Goal: Transaction & Acquisition: Obtain resource

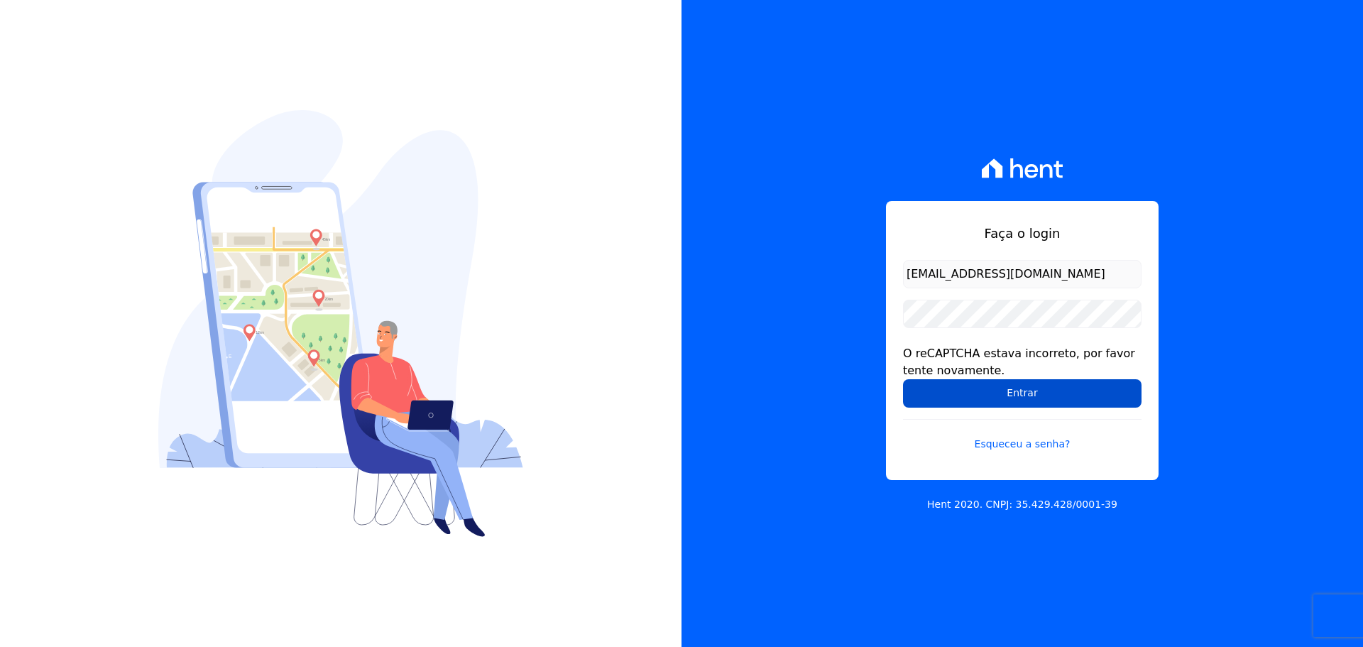
click at [987, 390] on input "Entrar" at bounding box center [1022, 393] width 238 height 28
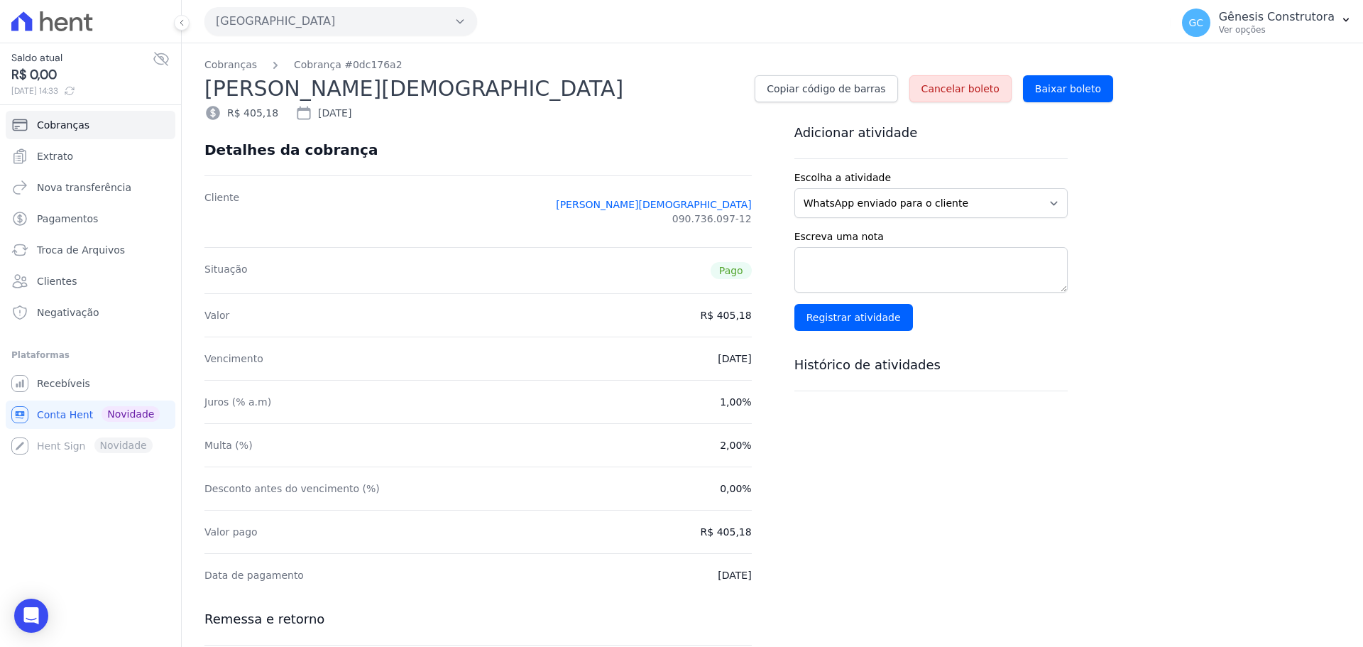
click at [405, 28] on button "Estação Nogueira" at bounding box center [340, 21] width 273 height 28
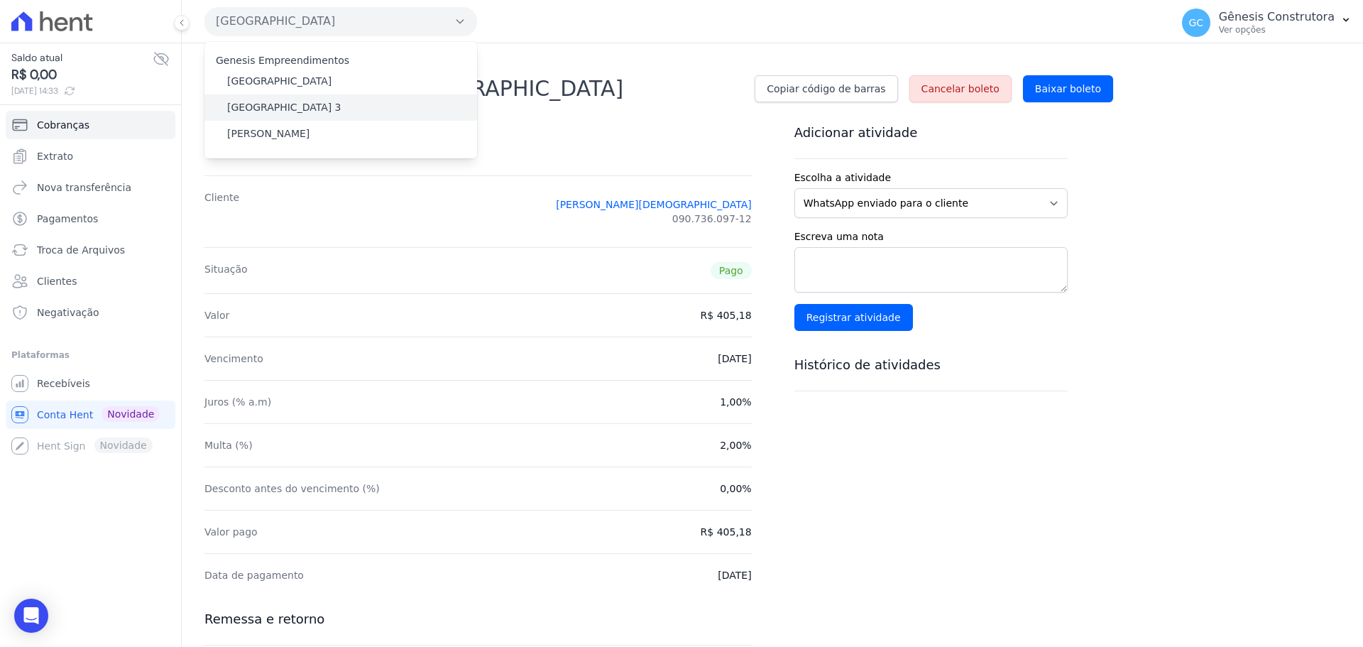
click at [354, 114] on div "Estação Nogueira 3" at bounding box center [340, 107] width 273 height 26
click at [354, 112] on div "Estação Nogueira 3" at bounding box center [340, 107] width 273 height 26
click at [321, 110] on div "Estação Nogueira 3" at bounding box center [340, 107] width 273 height 26
click at [322, 108] on div "Estação Nogueira 3" at bounding box center [340, 107] width 273 height 26
click at [321, 249] on div "Situação Pago" at bounding box center [477, 270] width 547 height 46
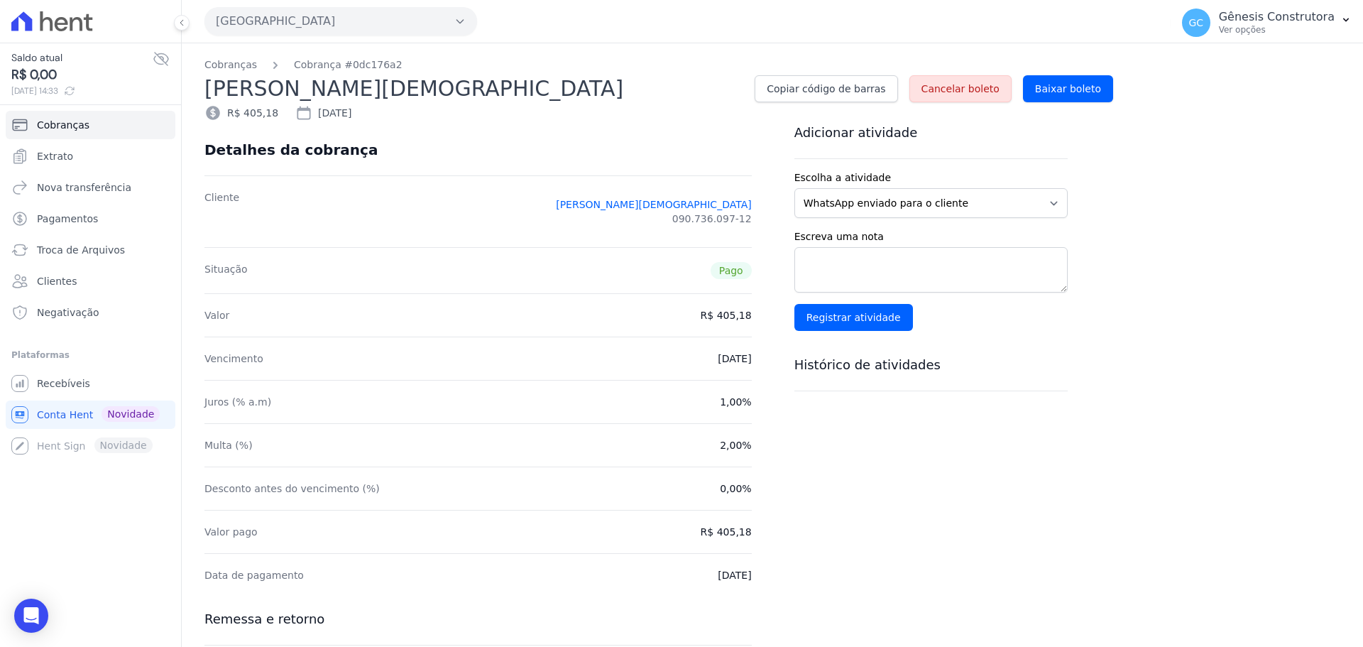
click at [316, 16] on button "Estação Nogueira" at bounding box center [340, 21] width 273 height 28
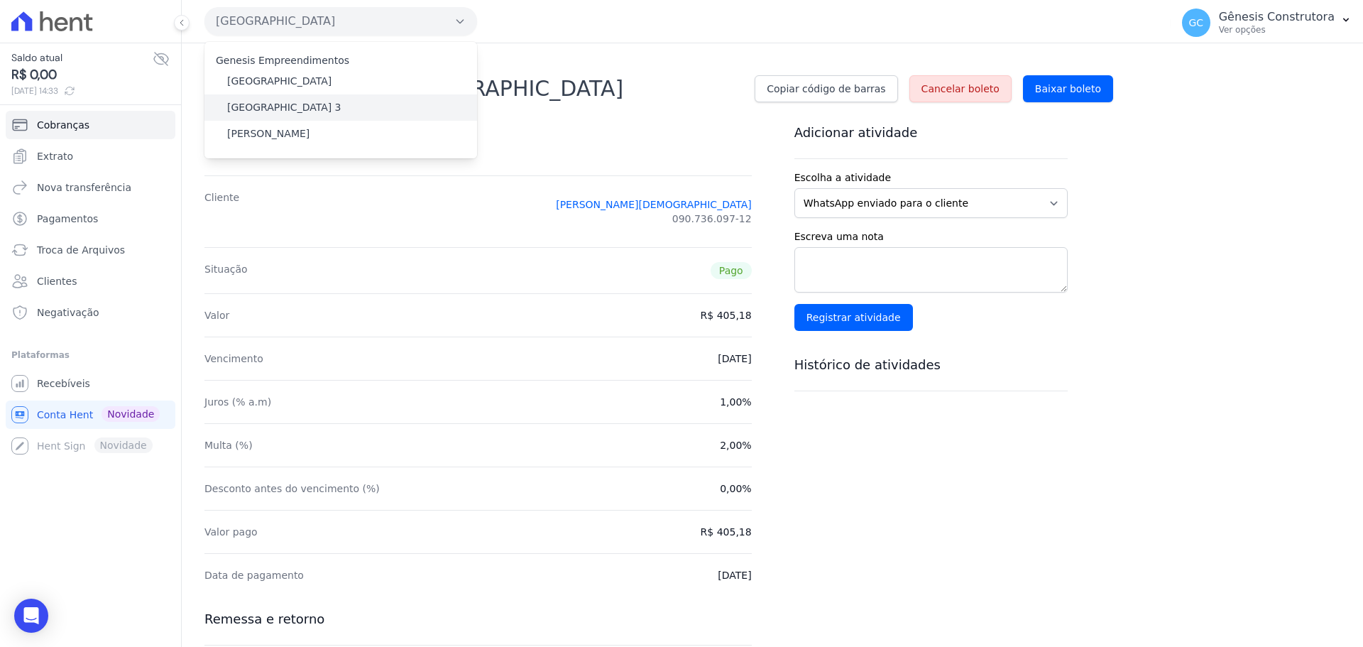
click at [281, 106] on label "Estação Nogueira 3" at bounding box center [284, 107] width 114 height 15
click at [0, 0] on input "Estação Nogueira 3" at bounding box center [0, 0] width 0 height 0
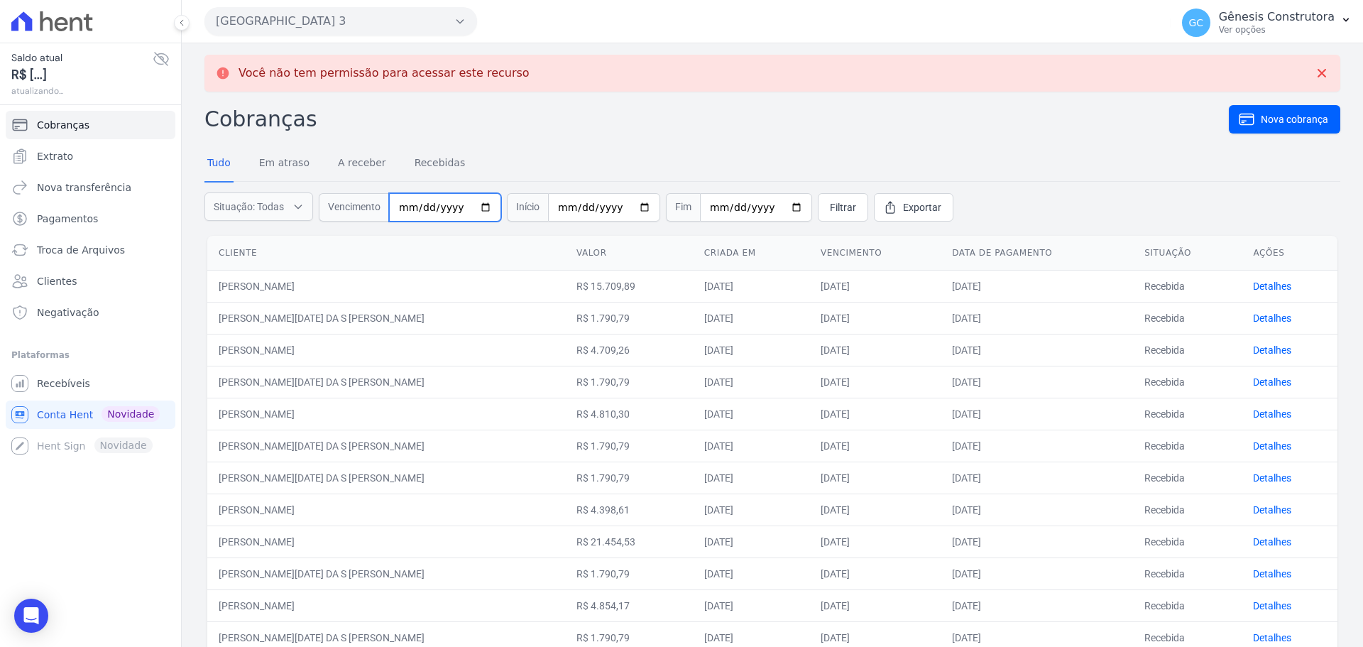
click at [410, 205] on input "date" at bounding box center [445, 207] width 112 height 28
type input "2025-07-30"
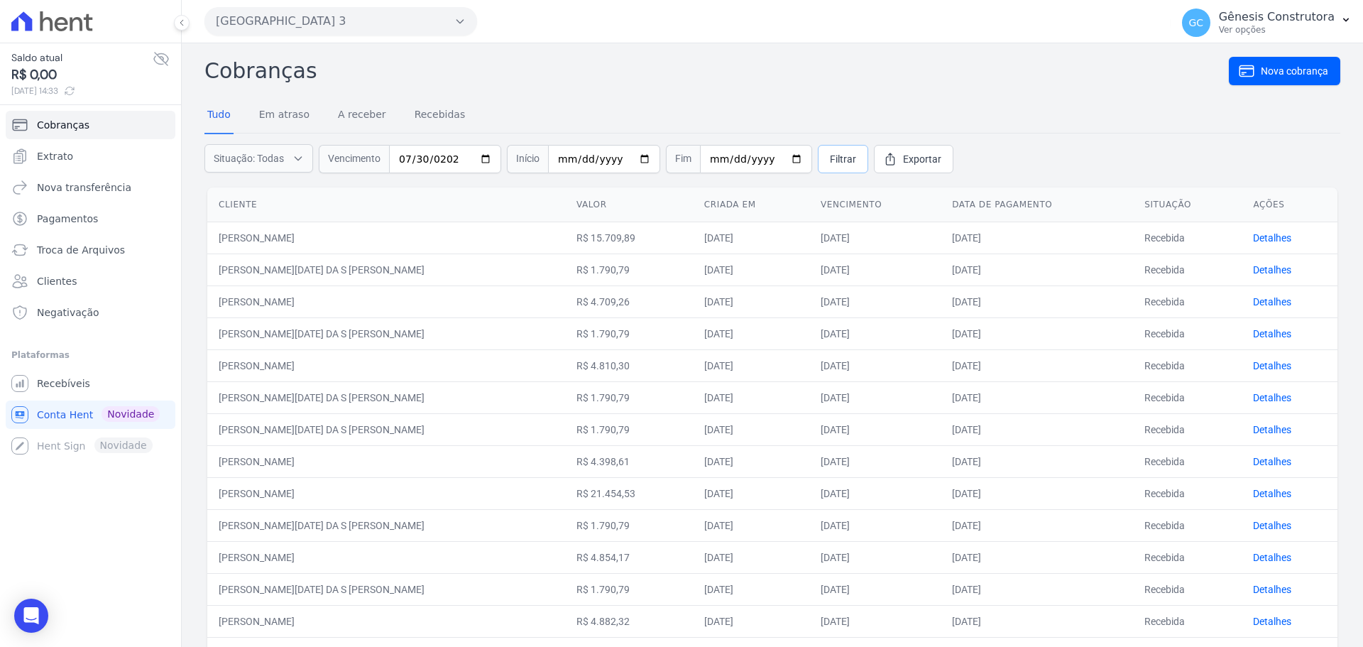
click at [830, 155] on span "Filtrar" at bounding box center [843, 159] width 26 height 14
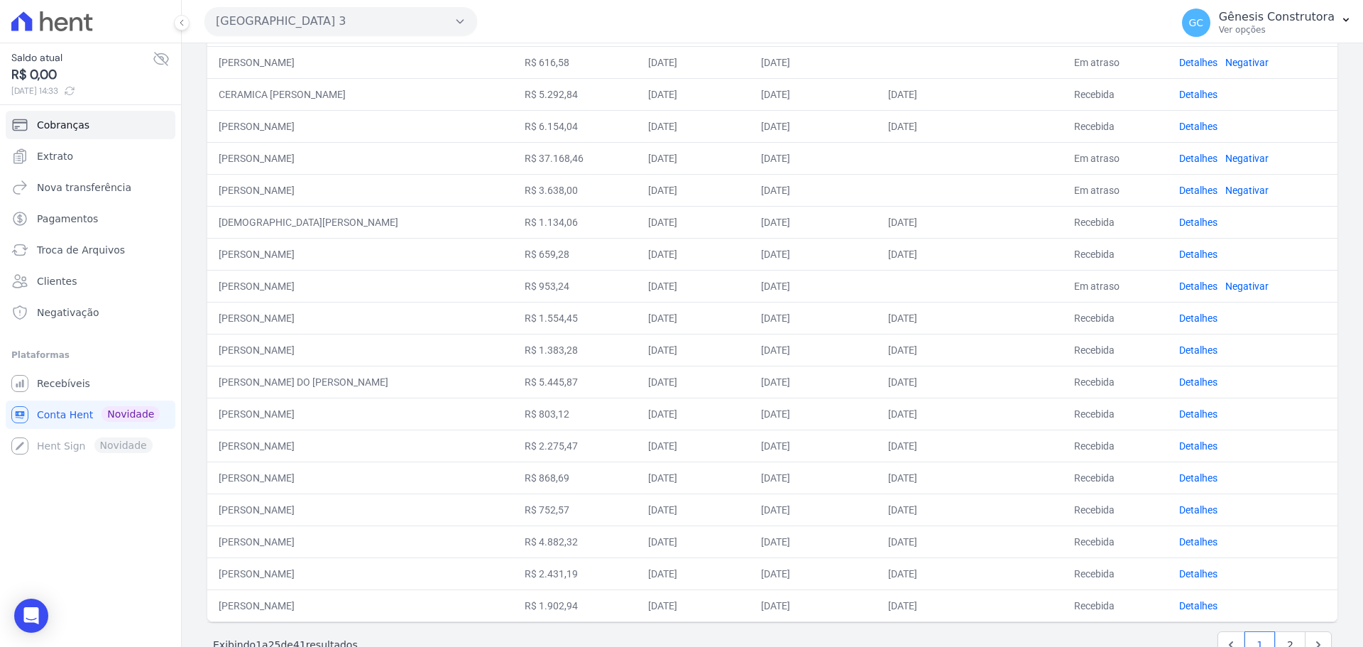
scroll to position [439, 0]
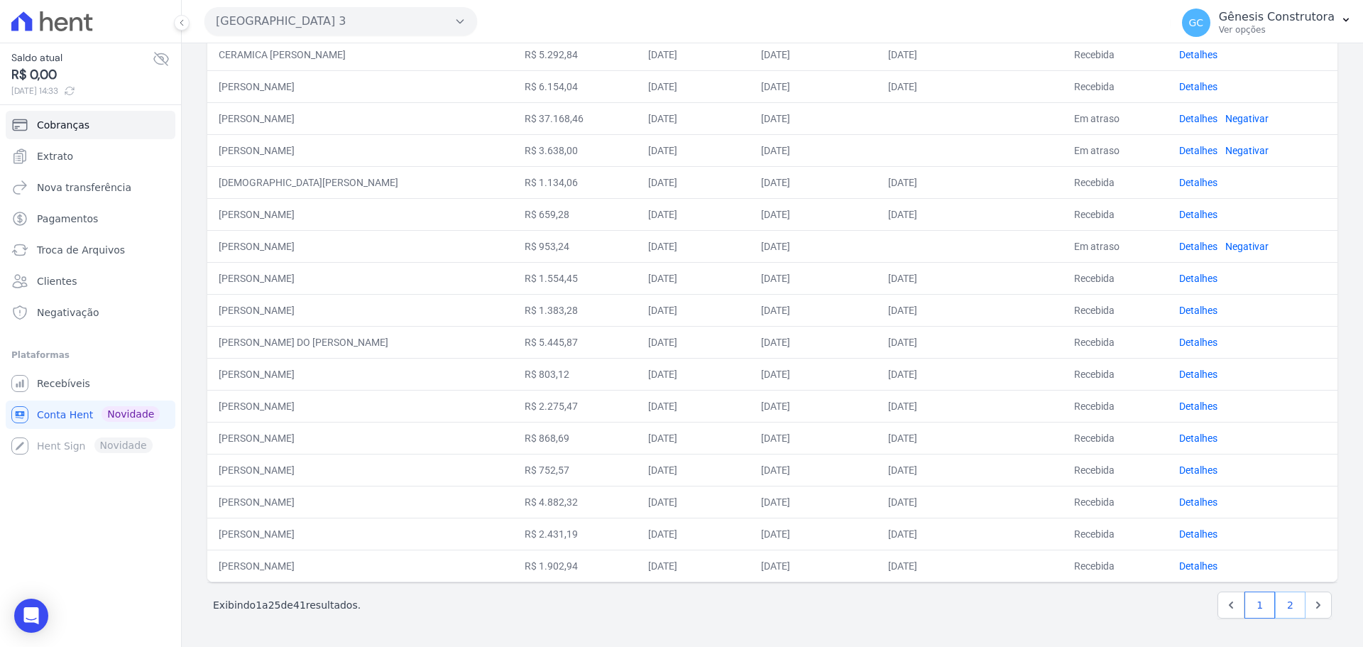
click at [1277, 608] on link "2" at bounding box center [1290, 604] width 31 height 27
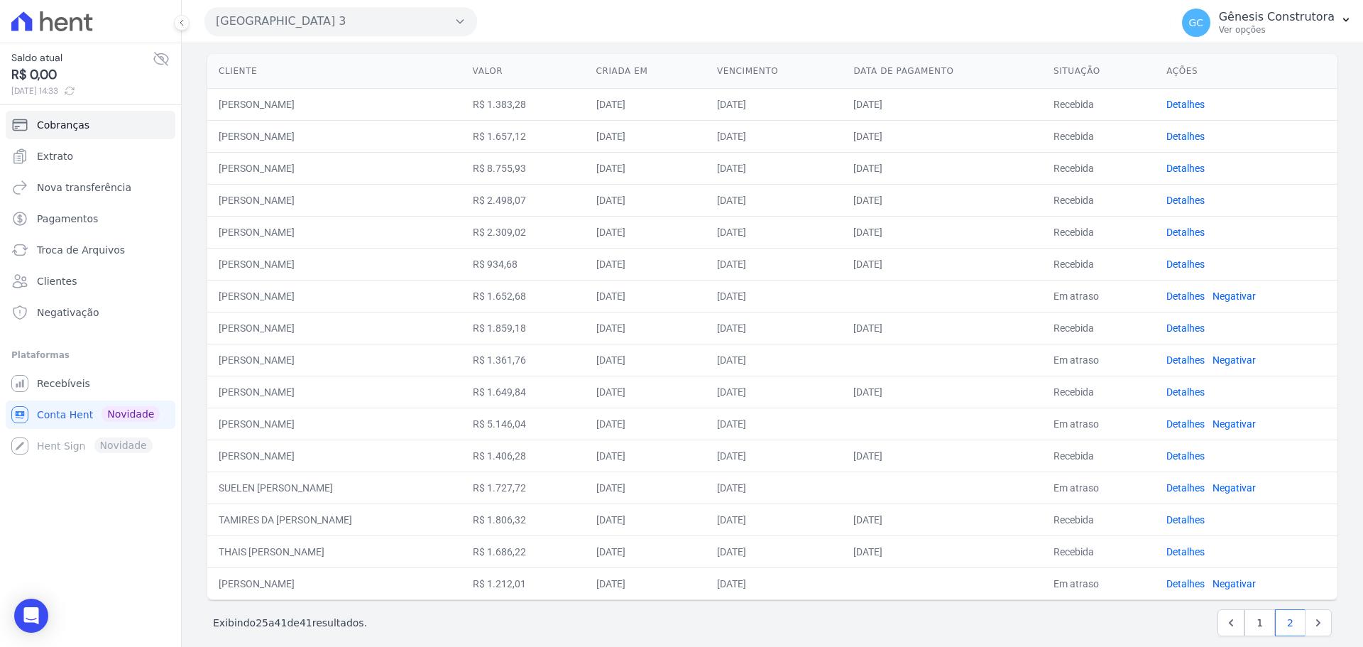
scroll to position [142, 0]
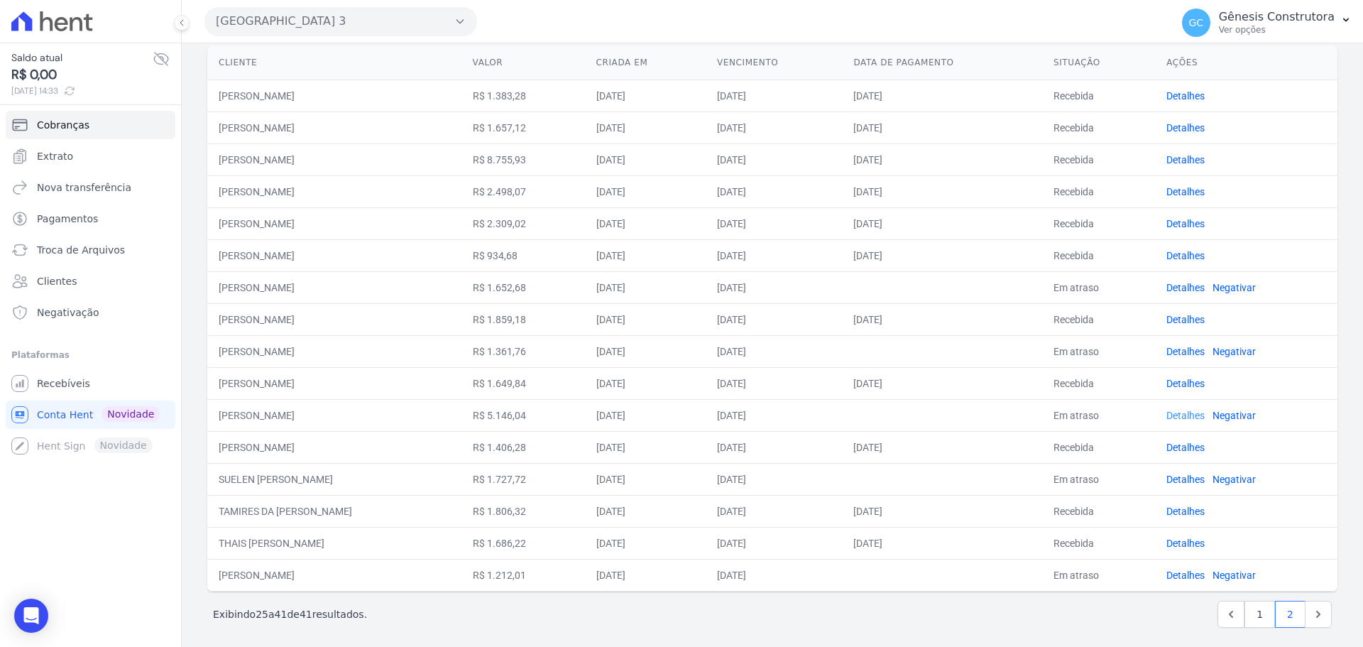
click at [1187, 418] on link "Detalhes" at bounding box center [1185, 415] width 38 height 11
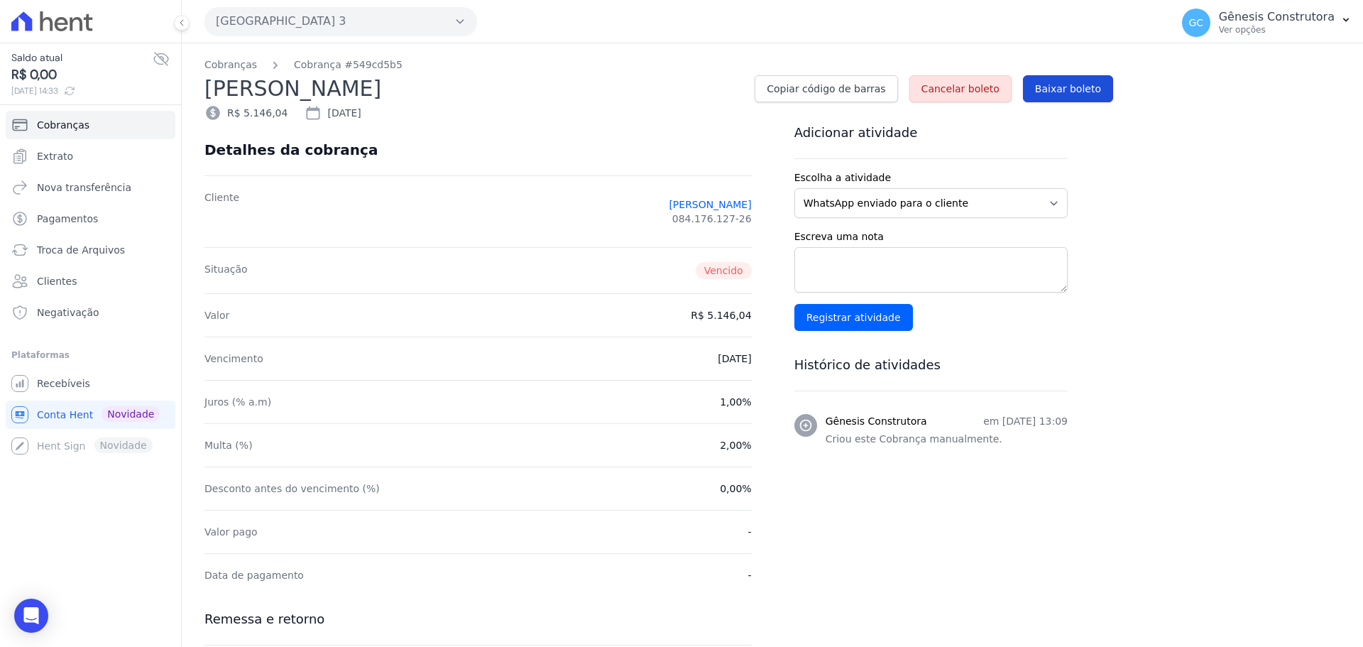
click at [1064, 89] on span "Baixar boleto" at bounding box center [1068, 89] width 66 height 14
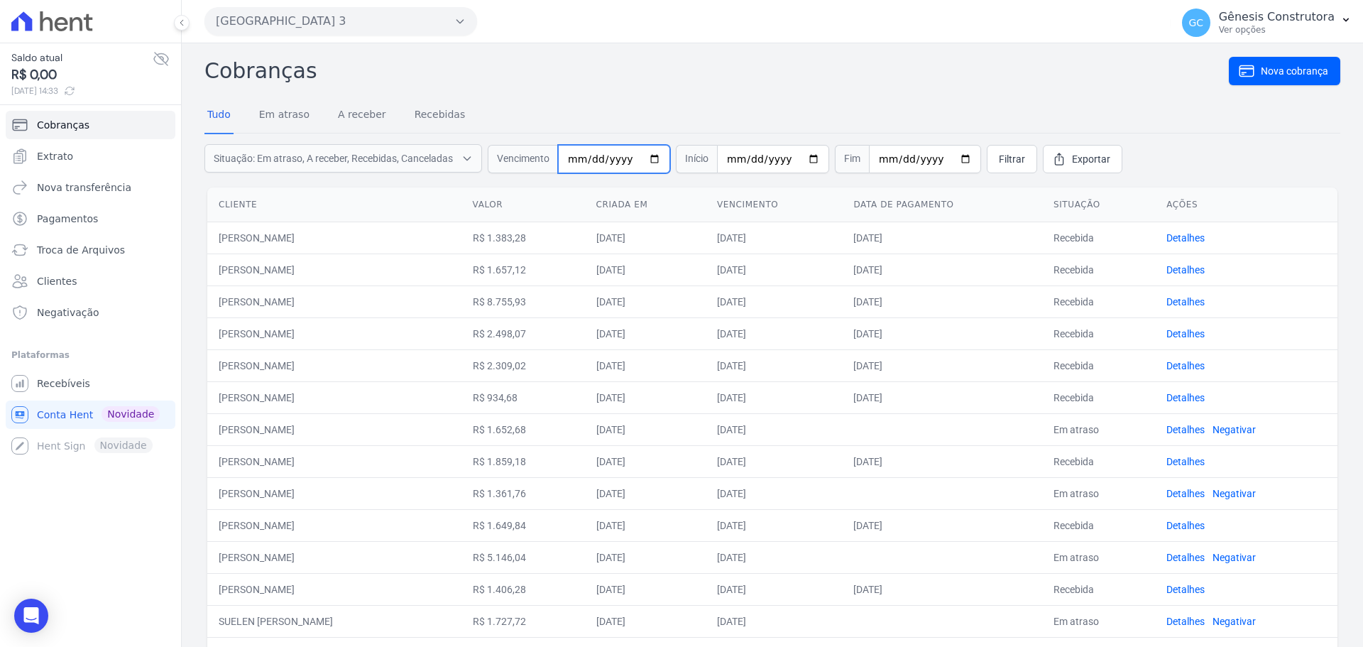
click at [596, 161] on input "2025-07-30" at bounding box center [614, 159] width 112 height 28
type input "2025-05-30"
type input "2025-08-30"
click at [999, 153] on span "Filtrar" at bounding box center [1012, 159] width 26 height 14
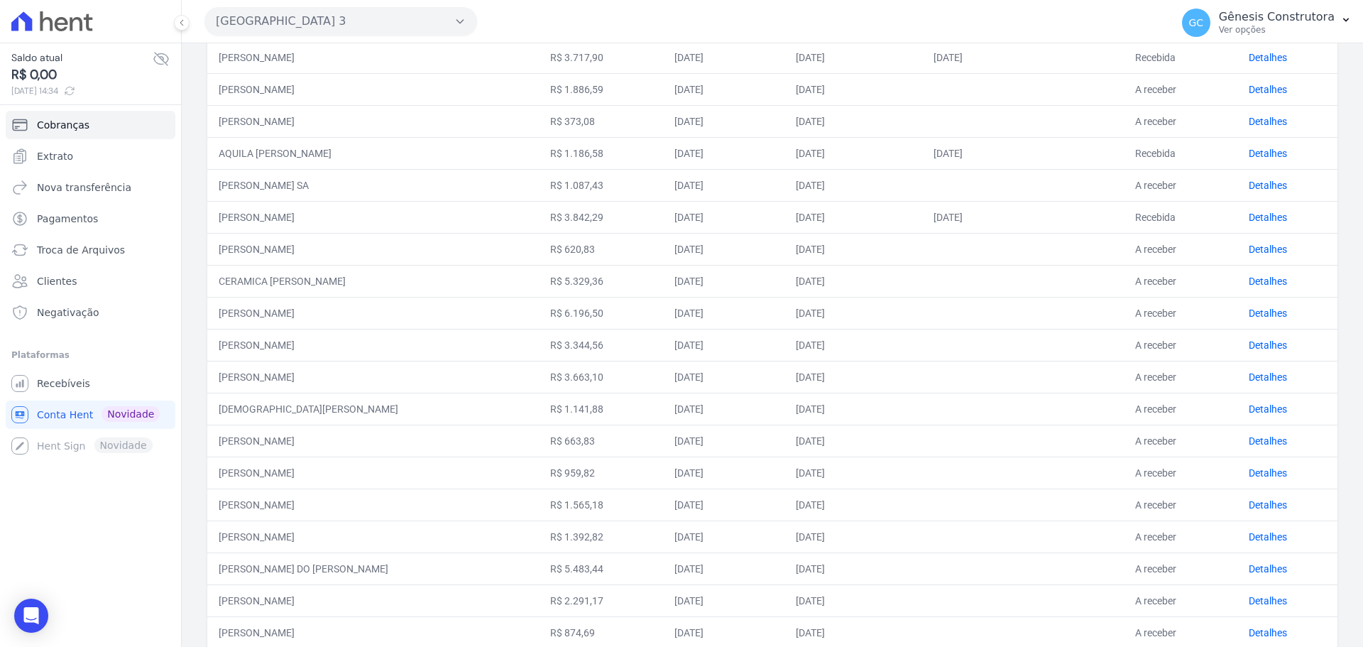
scroll to position [439, 0]
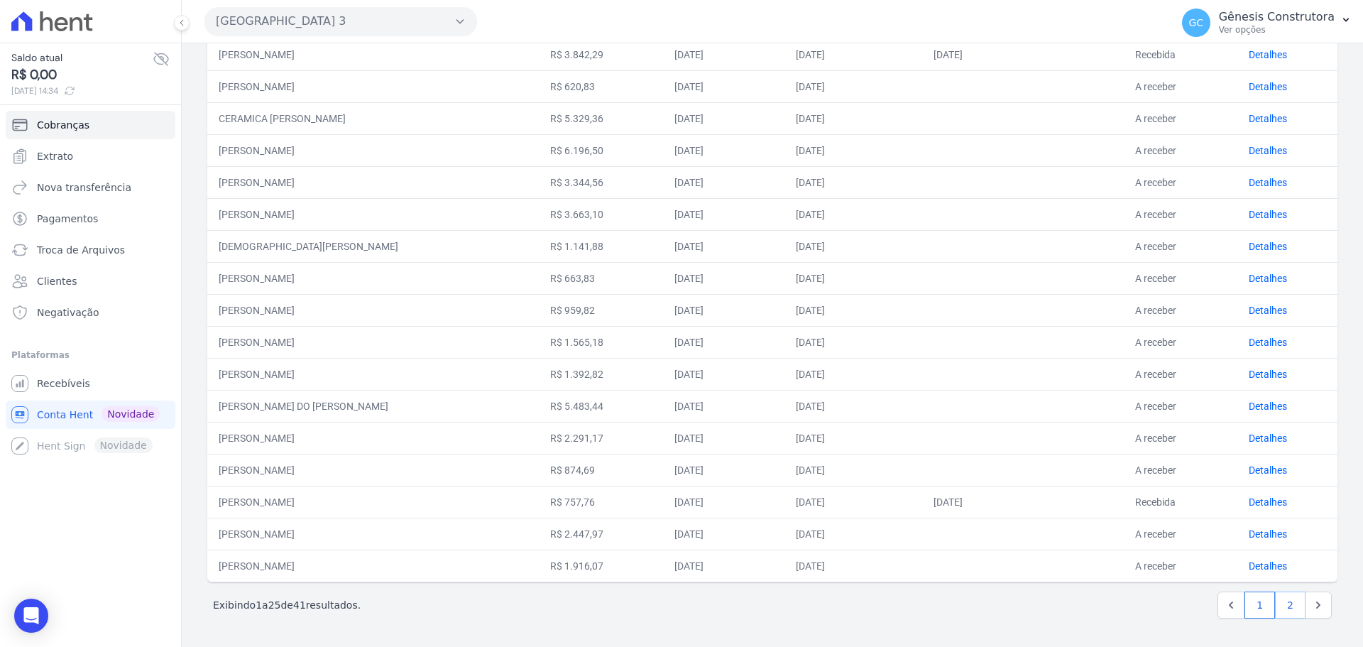
click at [1279, 605] on link "2" at bounding box center [1290, 604] width 31 height 27
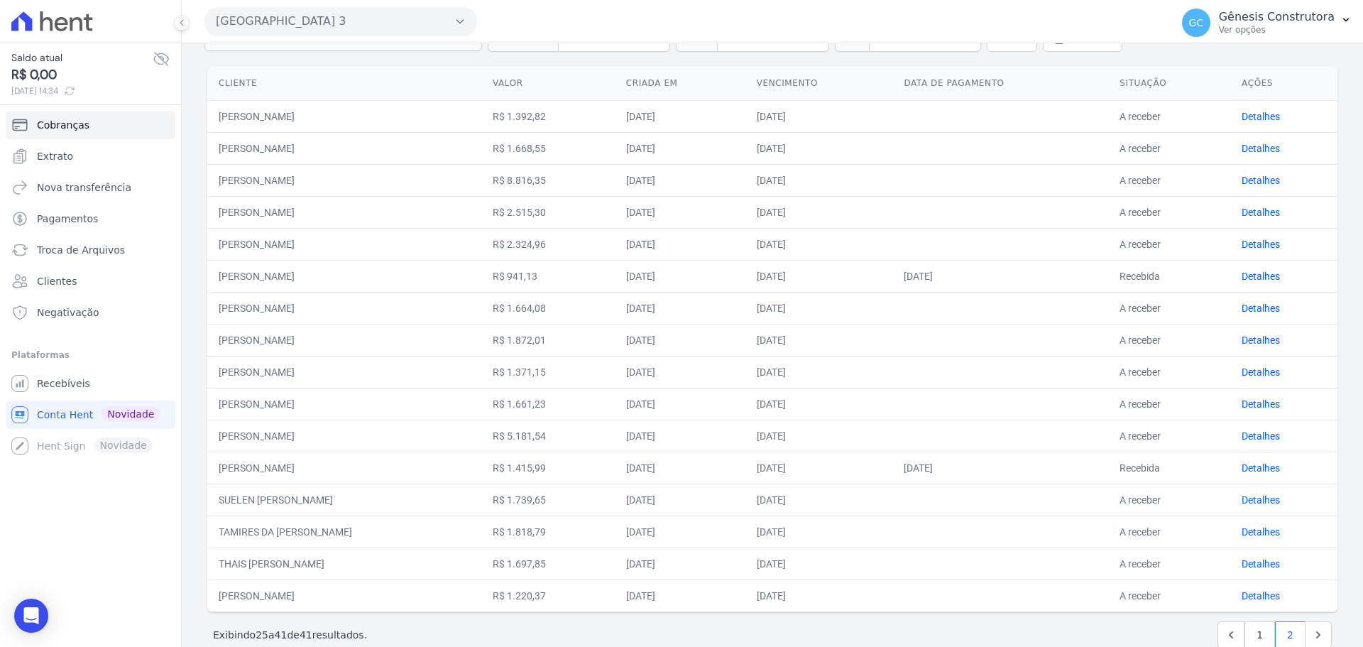
scroll to position [151, 0]
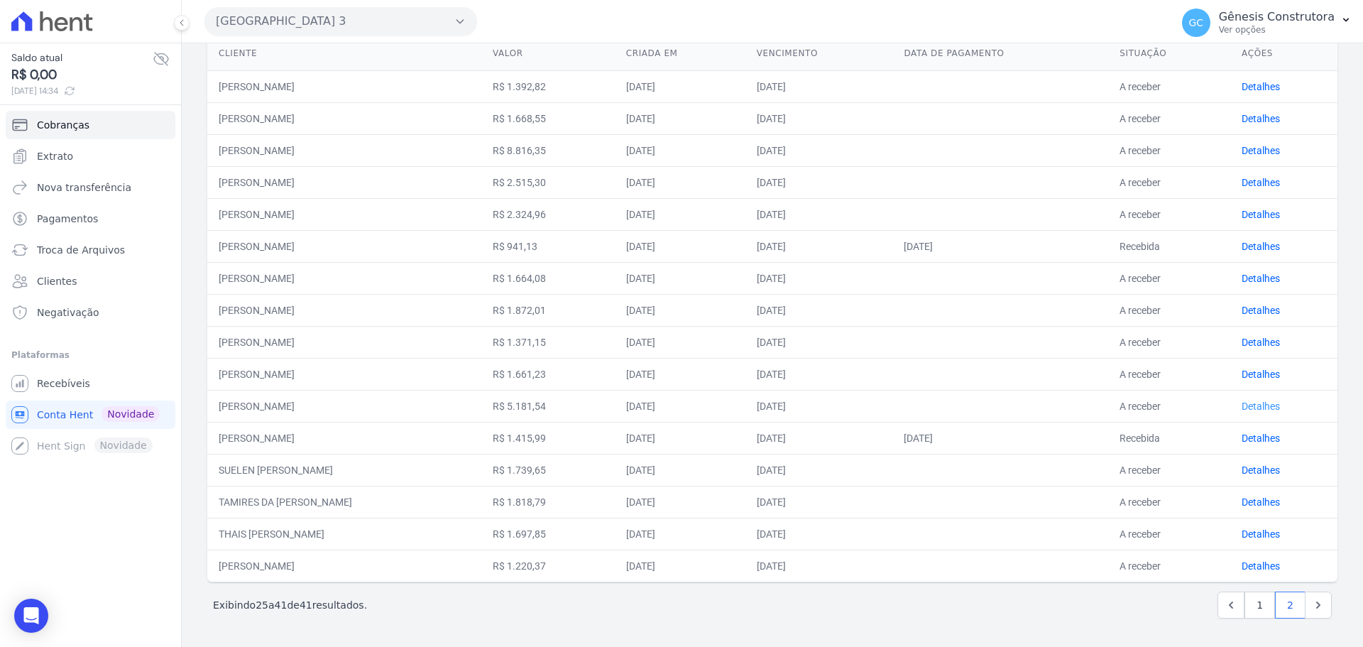
click at [1248, 407] on link "Detalhes" at bounding box center [1260, 405] width 38 height 11
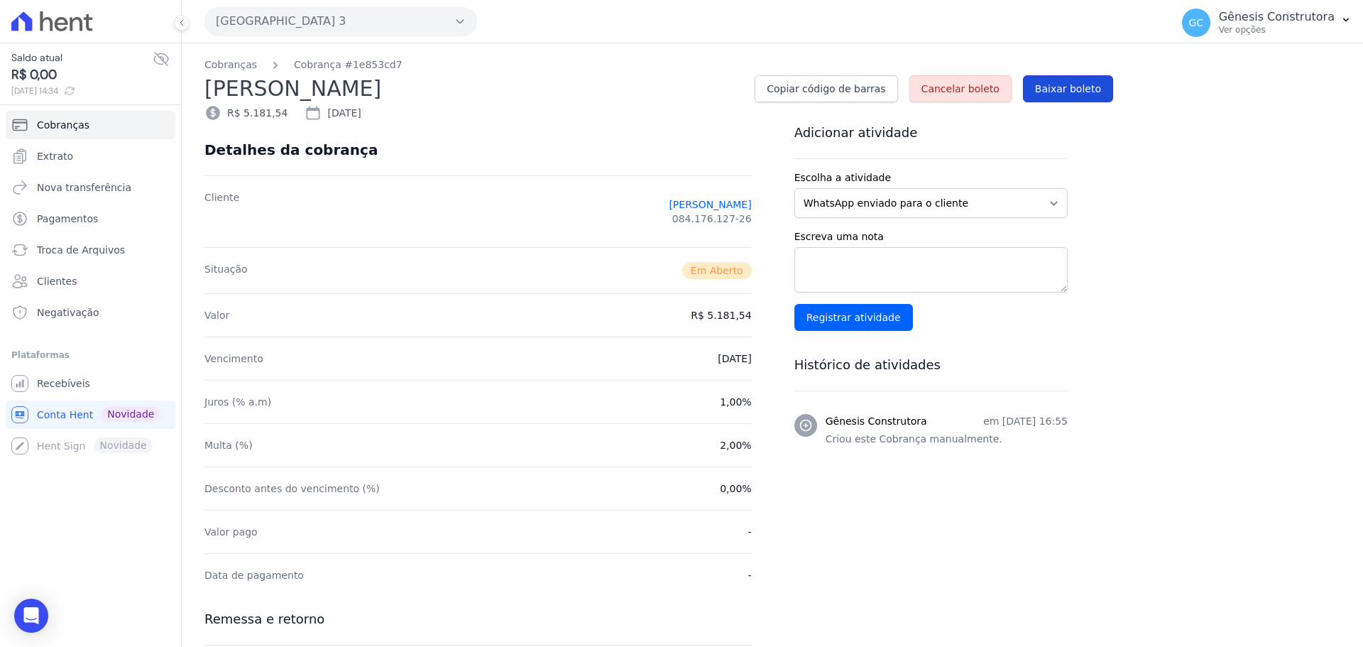
click at [1067, 82] on span "Baixar boleto" at bounding box center [1068, 89] width 66 height 14
